Goal: Navigation & Orientation: Understand site structure

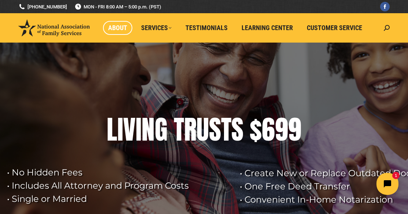
click at [113, 24] on span "About" at bounding box center [117, 28] width 19 height 8
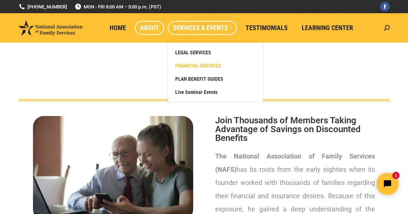
click at [199, 65] on span "FINANCIAL SERVICES" at bounding box center [198, 65] width 46 height 7
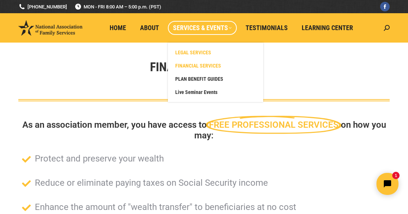
click at [200, 54] on span "LEGAL SERVICES" at bounding box center [193, 52] width 36 height 7
